Goal: Navigation & Orientation: Find specific page/section

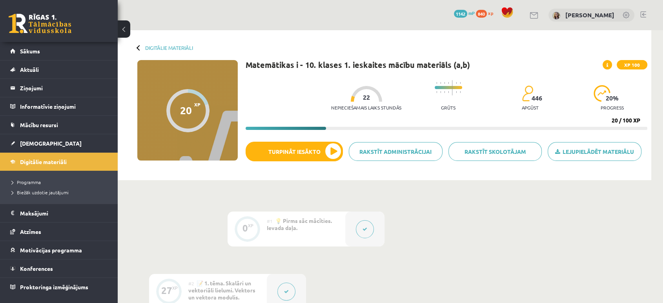
click at [57, 20] on link at bounding box center [40, 24] width 63 height 20
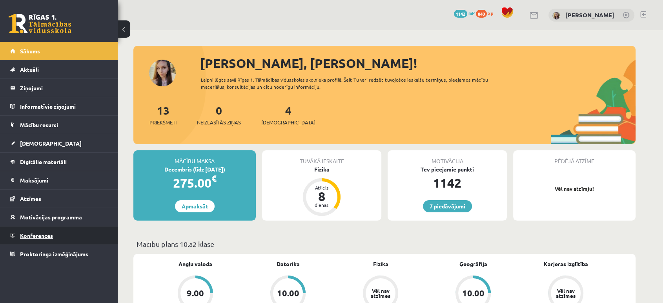
click at [53, 238] on link "Konferences" at bounding box center [59, 235] width 98 height 18
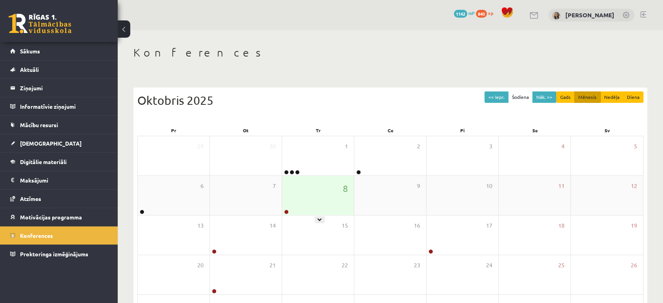
click at [308, 211] on div "8" at bounding box center [318, 195] width 72 height 39
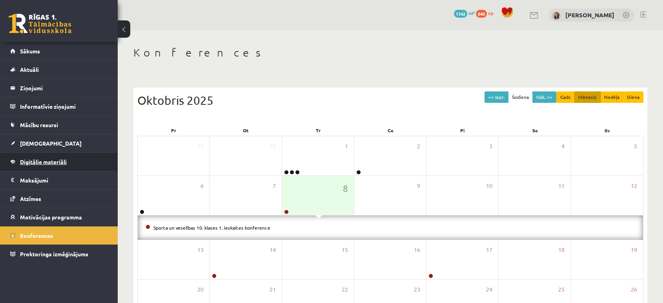
click at [36, 165] on link "Digitālie materiāli" at bounding box center [59, 162] width 98 height 18
